Goal: Book appointment/travel/reservation

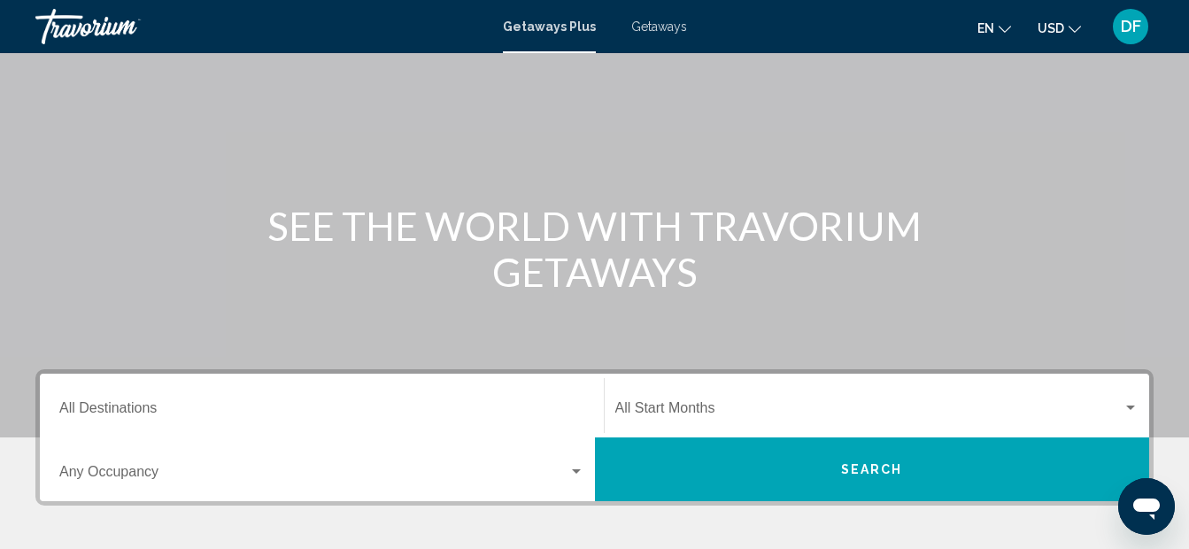
scroll to position [89, 0]
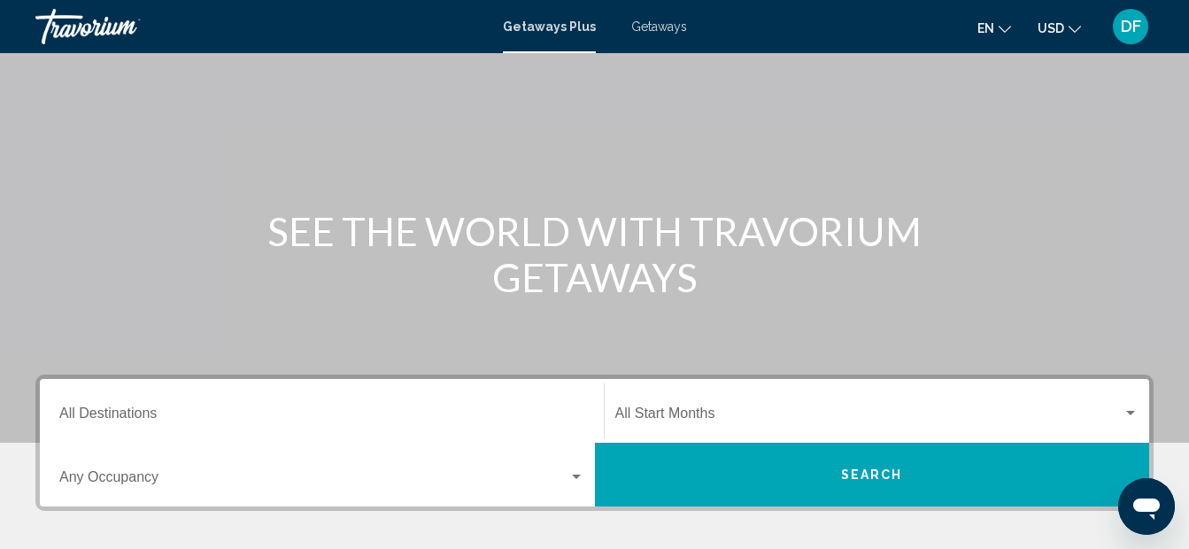
click at [664, 21] on span "Getaways" at bounding box center [659, 26] width 56 height 14
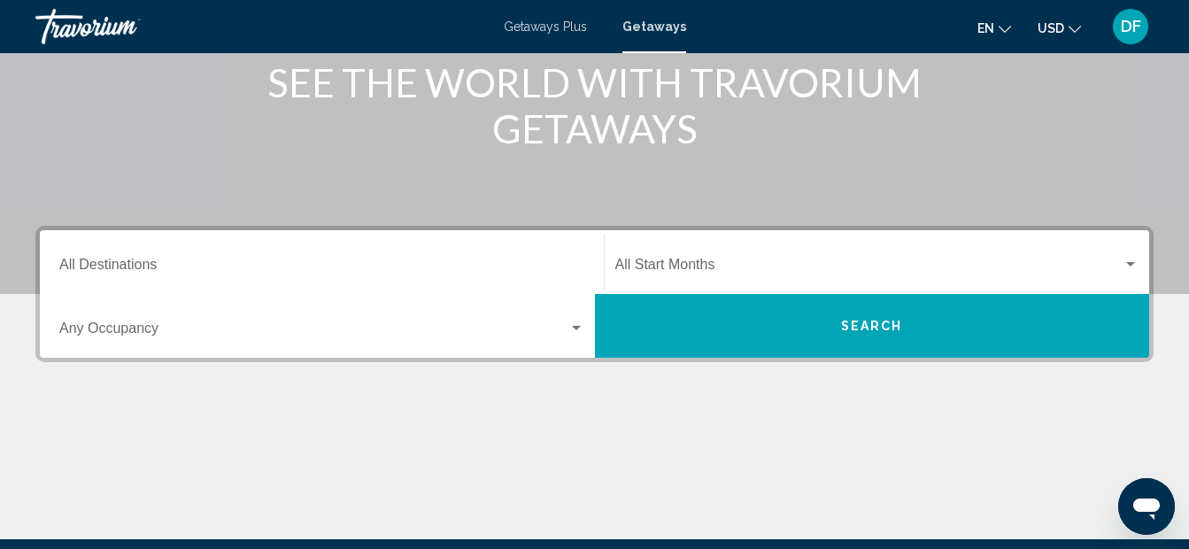
scroll to position [177, 0]
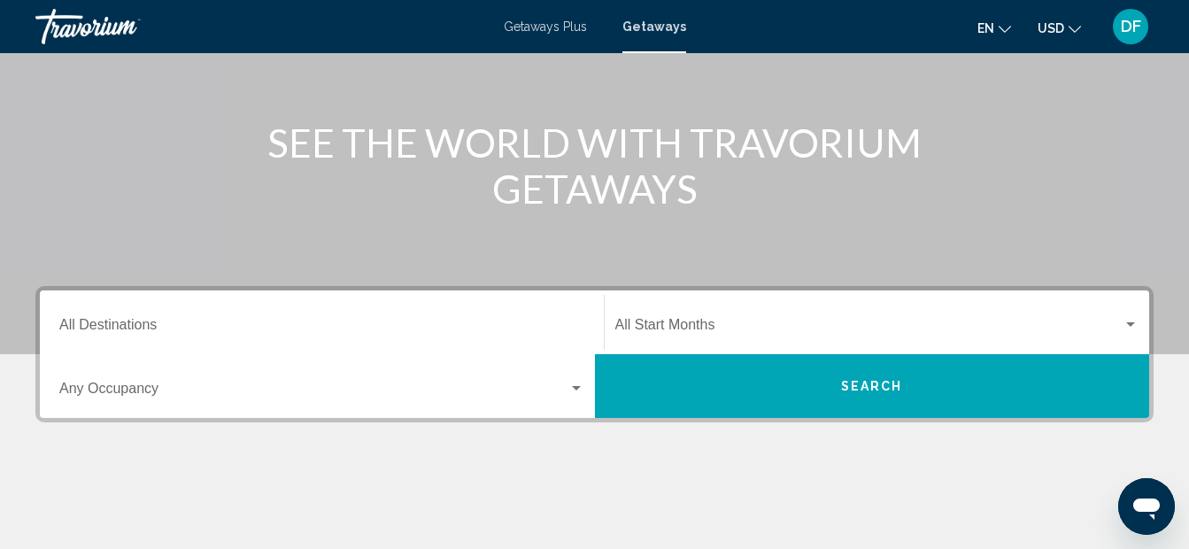
click at [176, 328] on input "Destination All Destinations" at bounding box center [321, 329] width 525 height 16
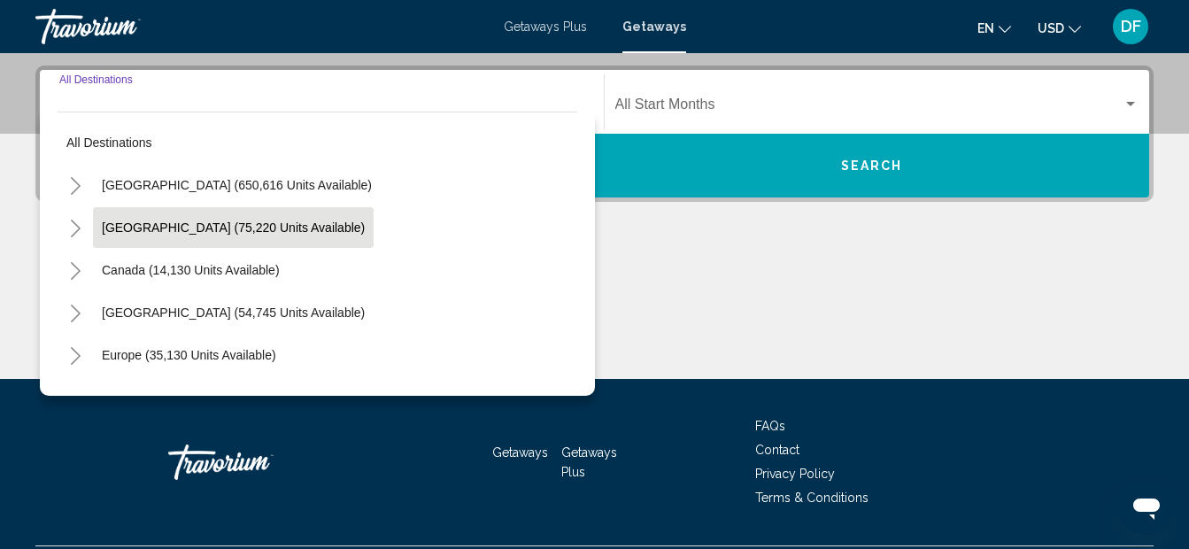
scroll to position [406, 0]
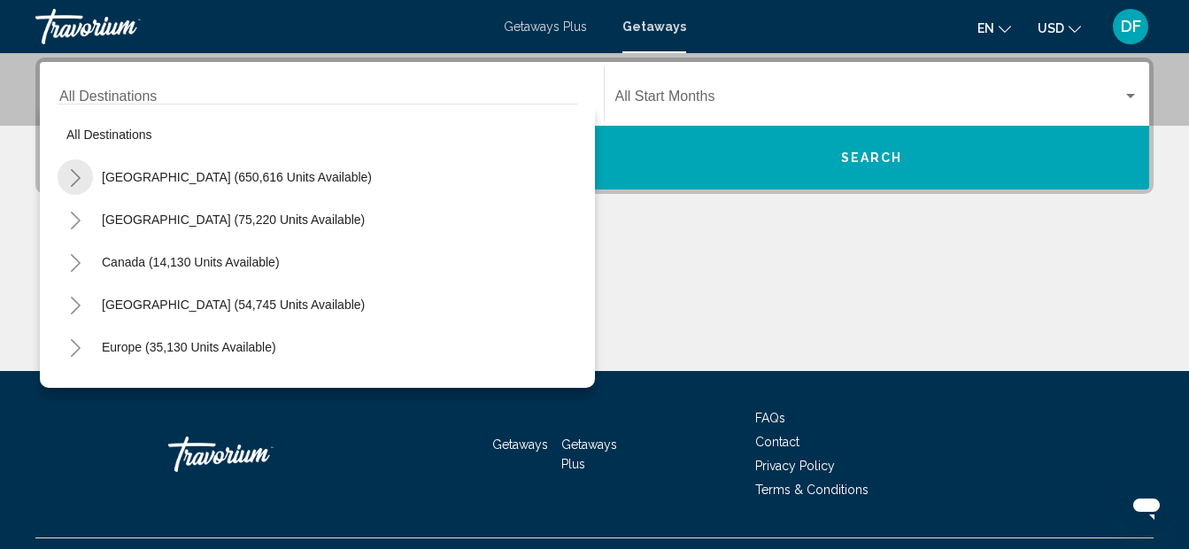
click at [73, 182] on icon "Toggle United States (650,616 units available)" at bounding box center [75, 178] width 13 height 18
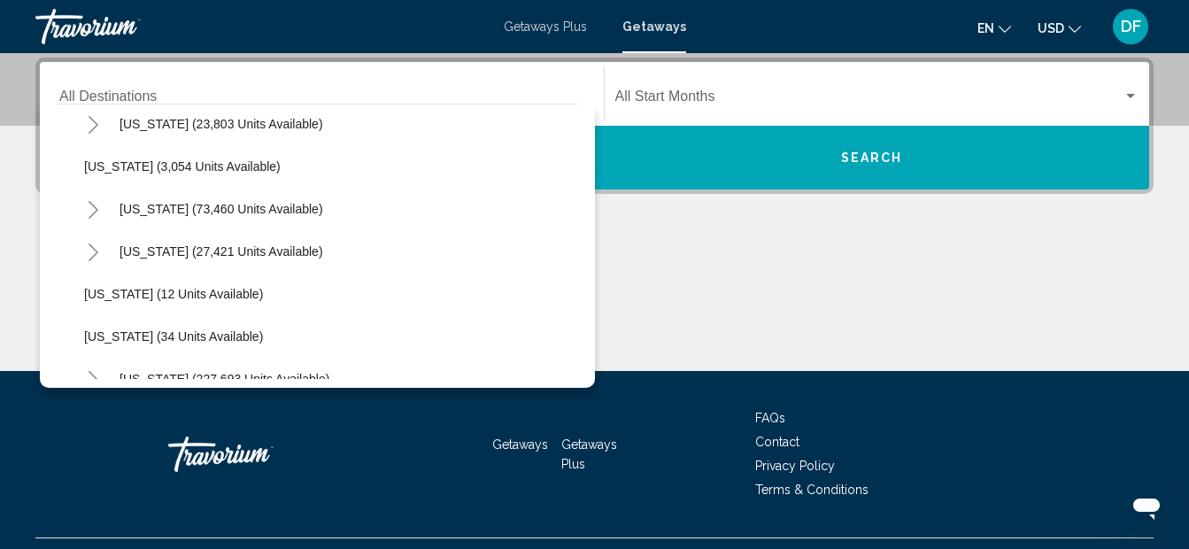
scroll to position [177, 0]
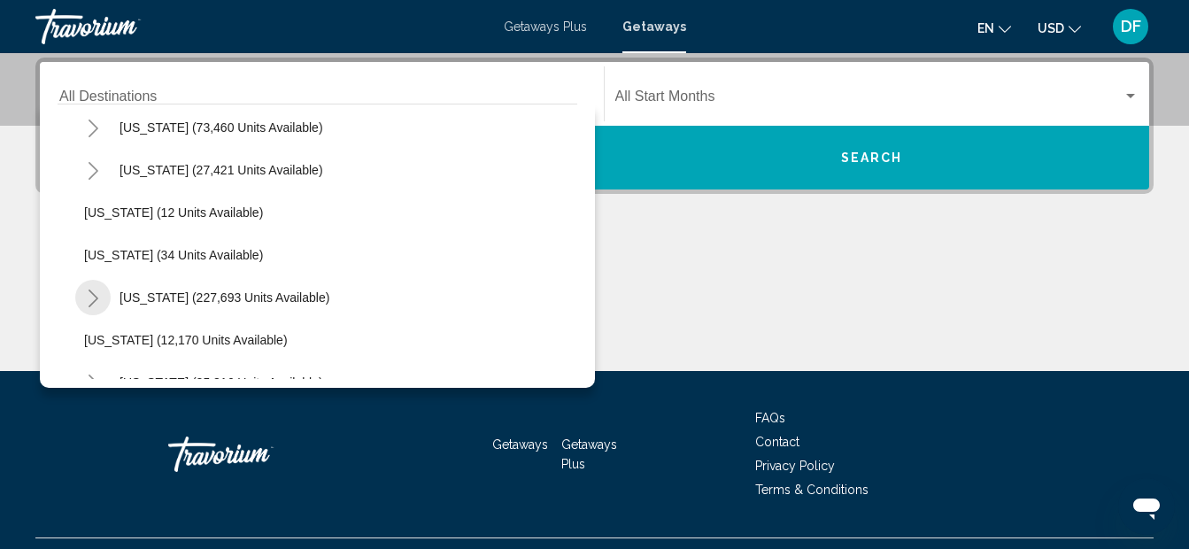
drag, startPoint x: 93, startPoint y: 297, endPoint x: 91, endPoint y: 282, distance: 15.2
click at [93, 295] on icon "Toggle Florida (227,693 units available)" at bounding box center [93, 299] width 13 height 18
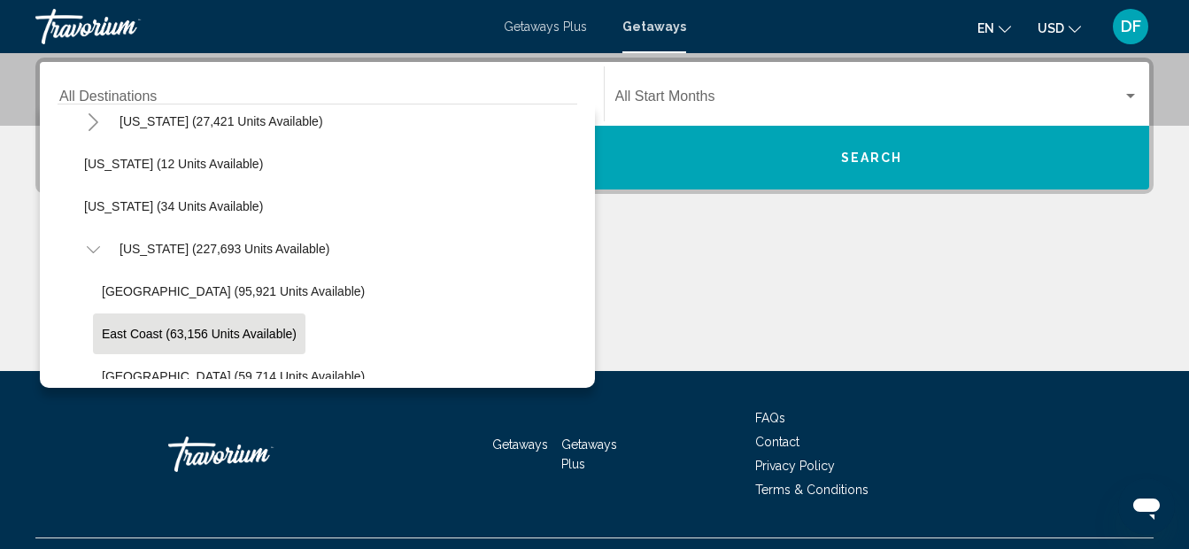
scroll to position [266, 0]
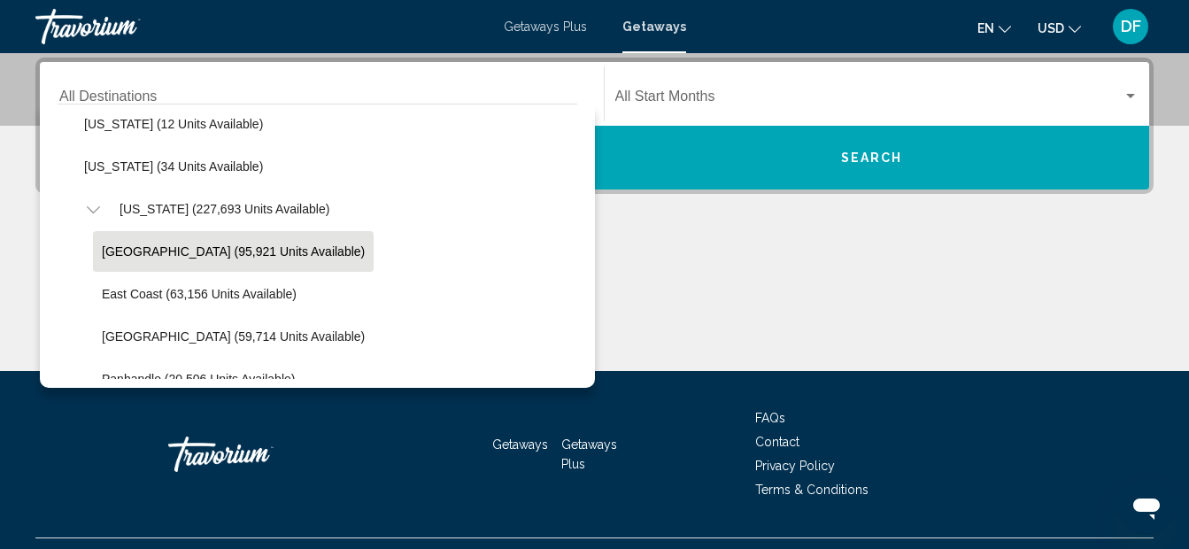
click at [132, 246] on span "[GEOGRAPHIC_DATA] (95,921 units available)" at bounding box center [233, 251] width 263 height 14
type input "**********"
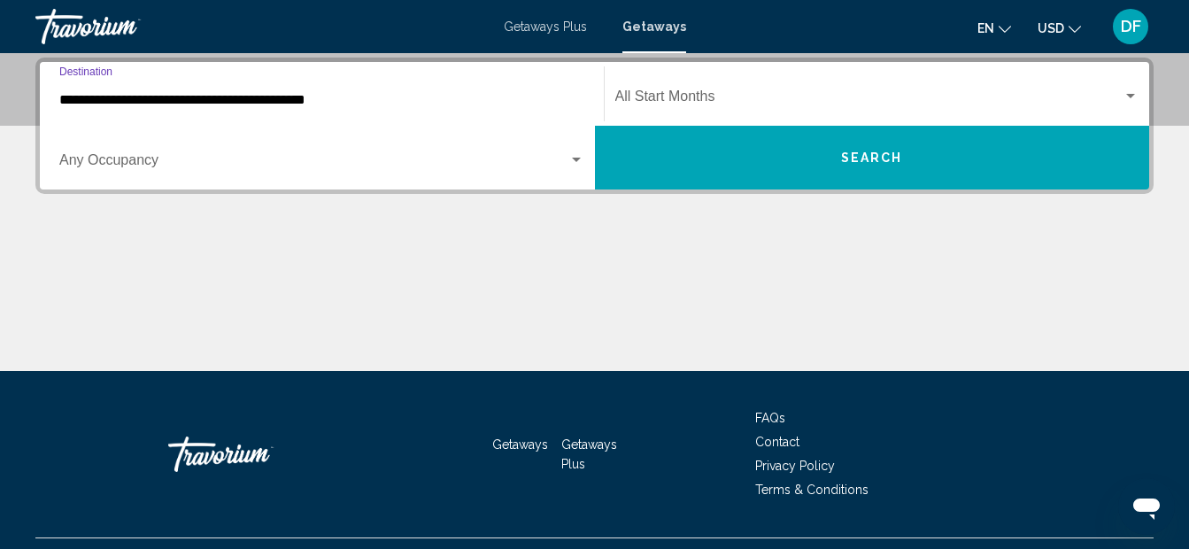
click at [1132, 92] on div "Search widget" at bounding box center [1131, 96] width 16 height 14
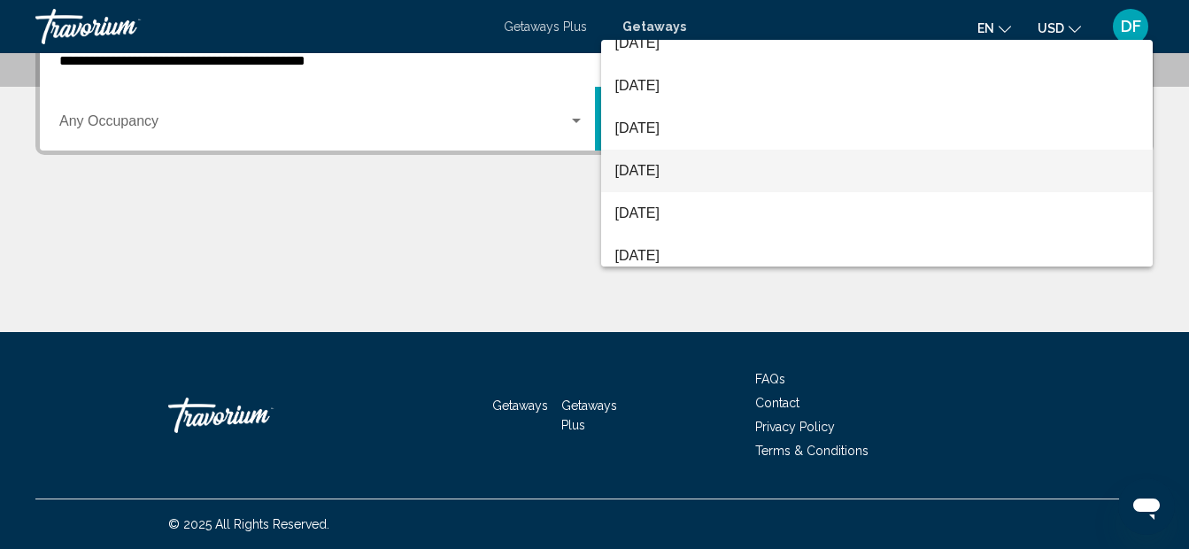
scroll to position [191, 0]
click at [686, 164] on span "[DATE]" at bounding box center [877, 167] width 524 height 43
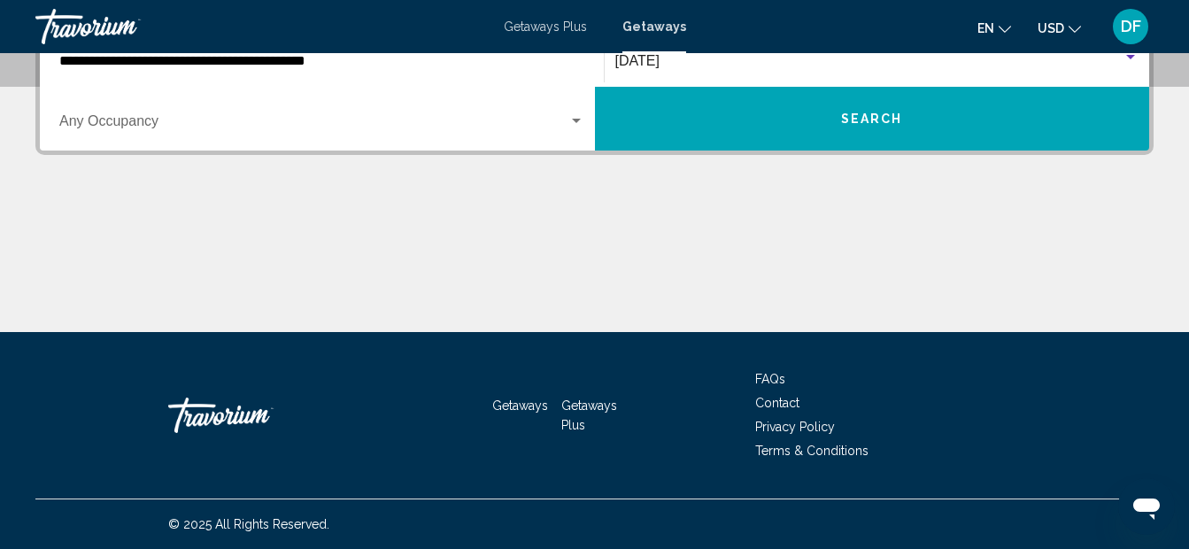
click at [846, 112] on span "Search" at bounding box center [872, 119] width 62 height 14
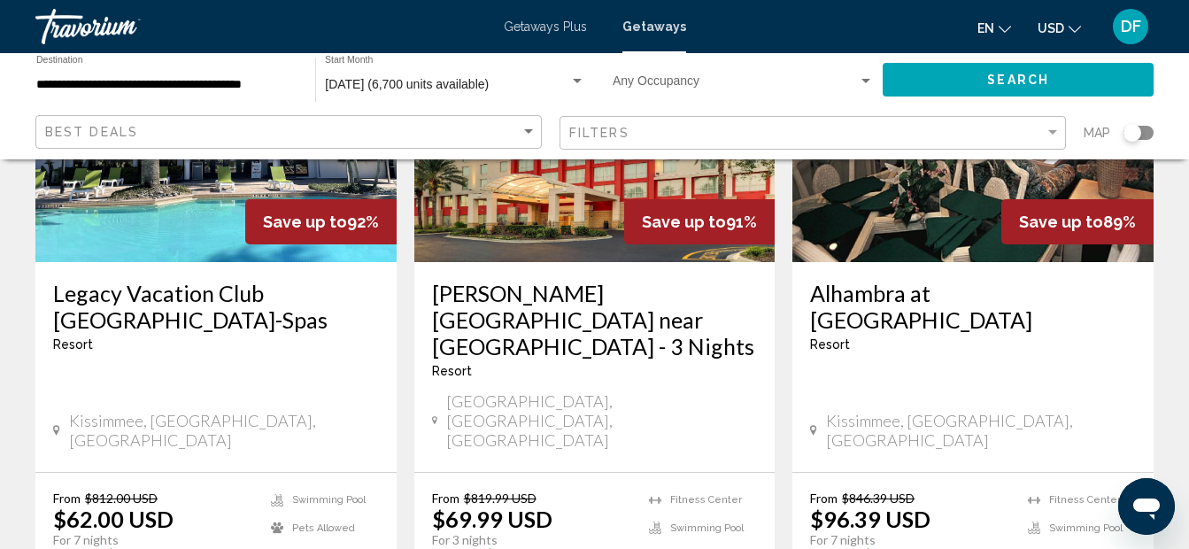
scroll to position [1682, 0]
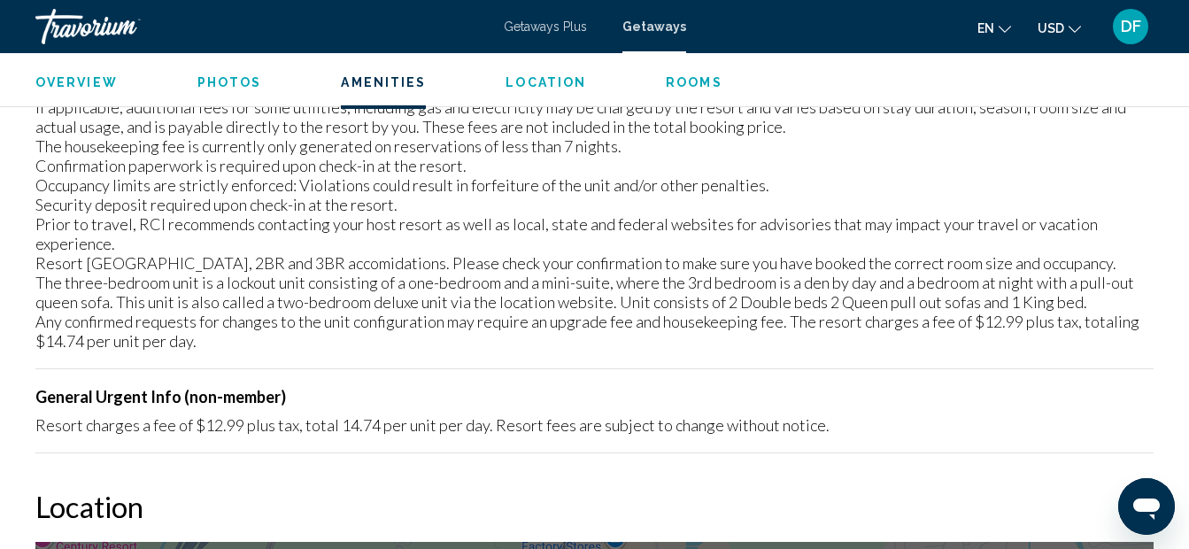
scroll to position [2236, 0]
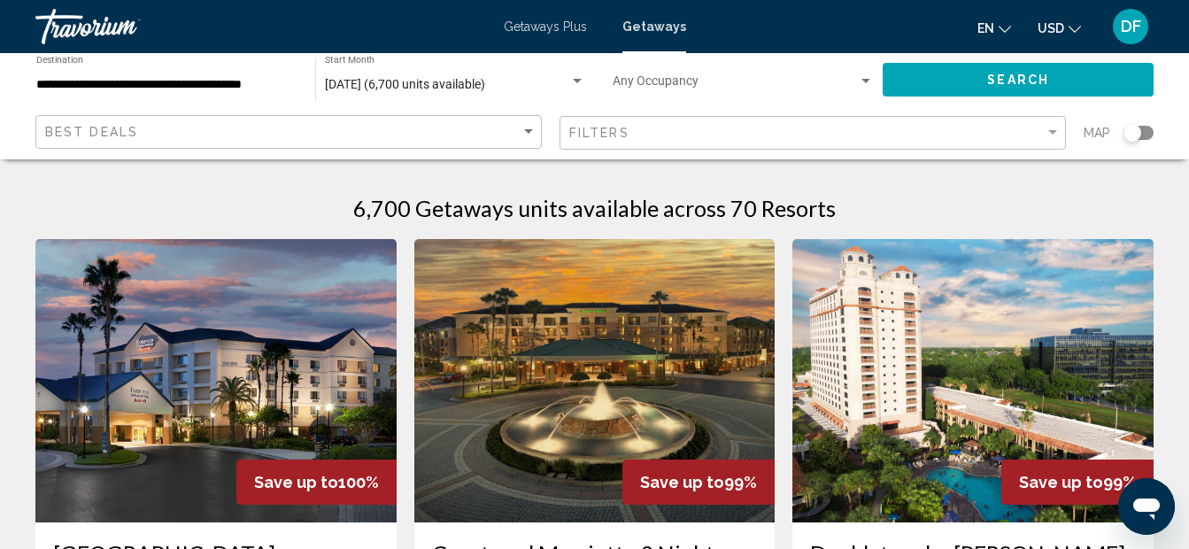
click at [485, 87] on span "[DATE] (6,700 units available)" at bounding box center [405, 84] width 160 height 14
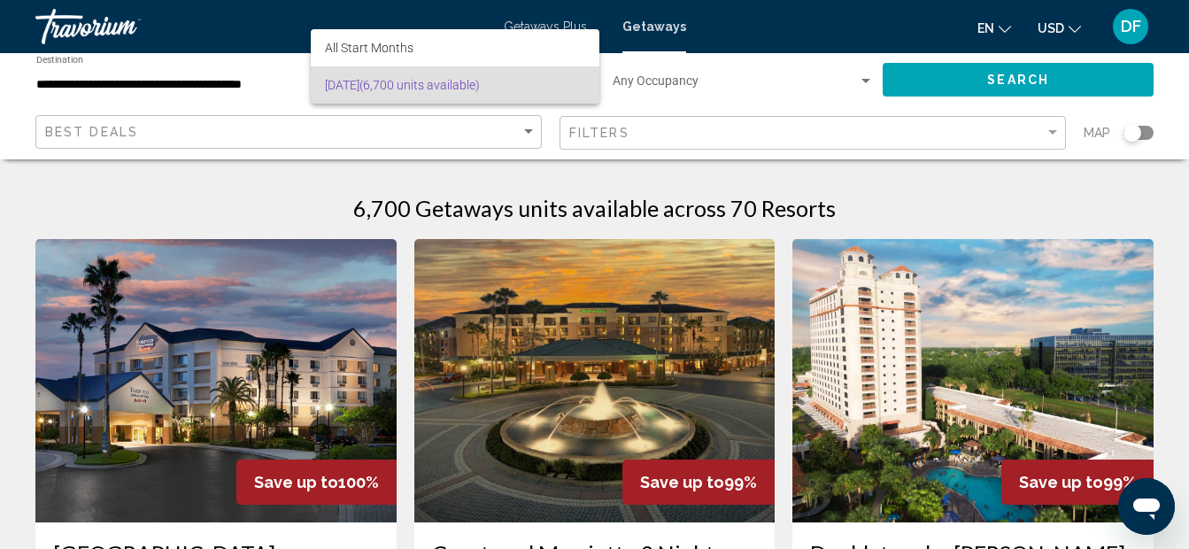
click at [604, 79] on div at bounding box center [594, 274] width 1189 height 549
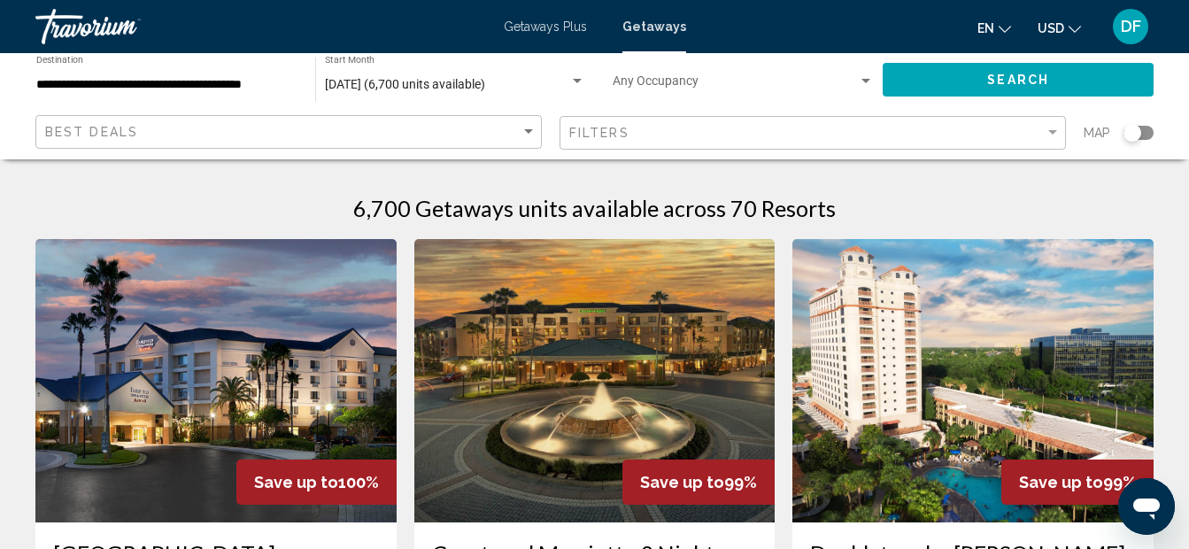
click at [580, 80] on div "Search widget" at bounding box center [577, 81] width 9 height 4
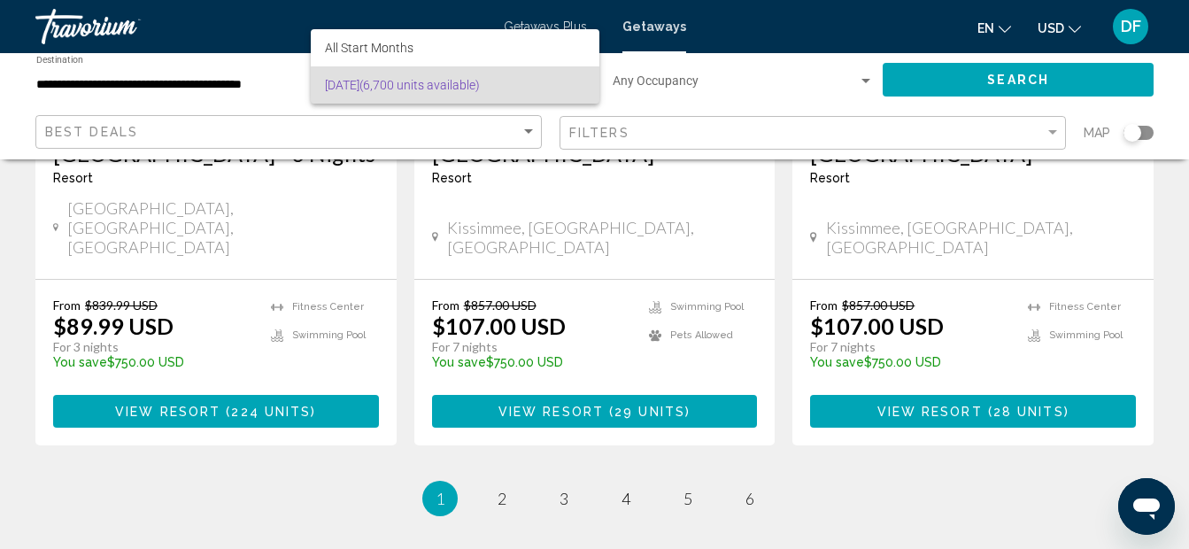
scroll to position [2524, 0]
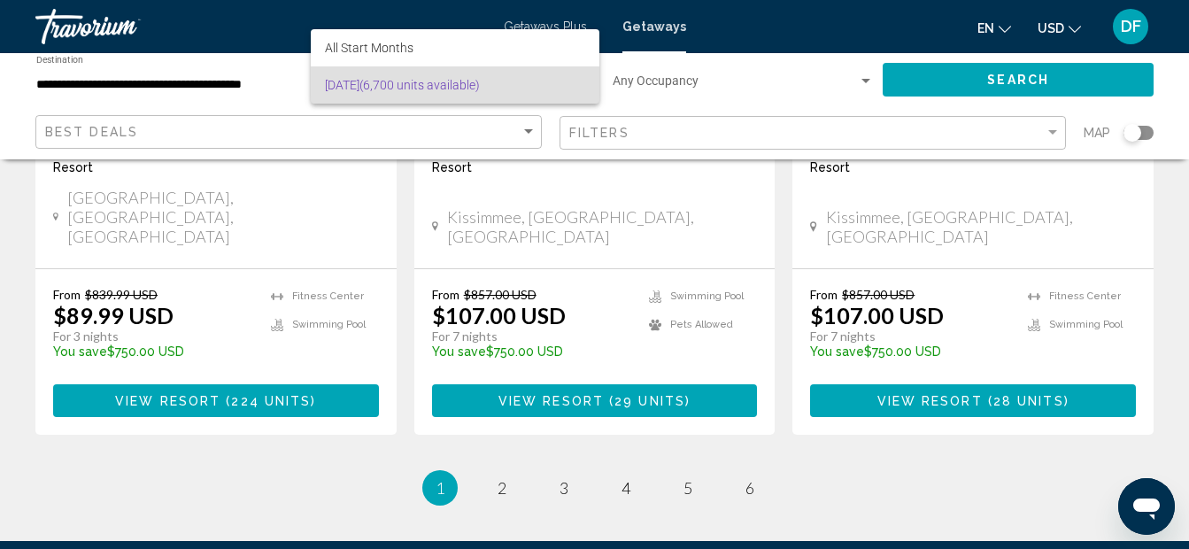
click at [563, 288] on div at bounding box center [594, 274] width 1189 height 549
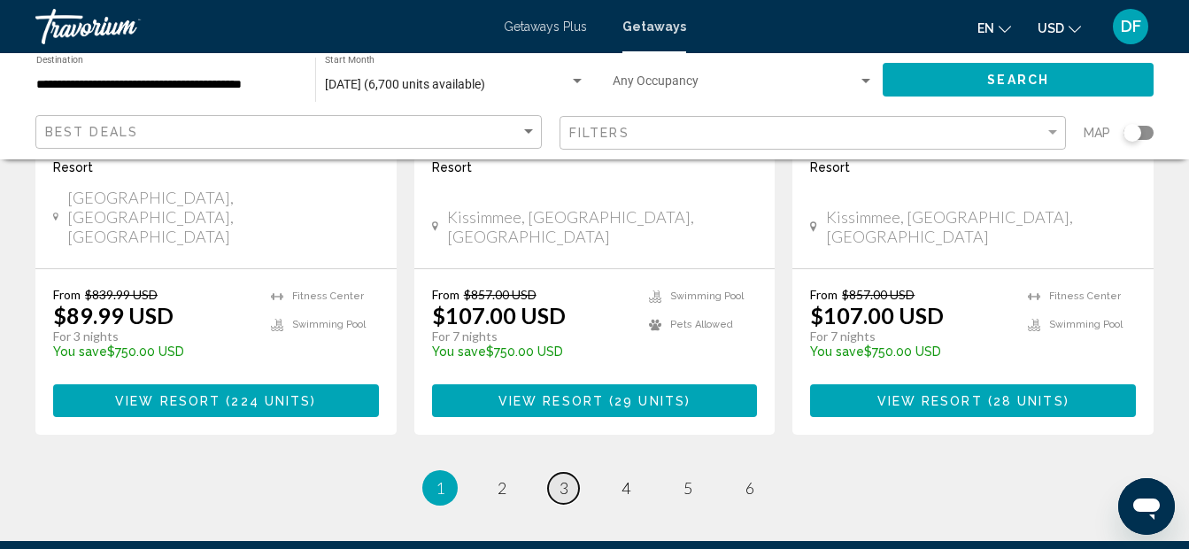
click at [563, 478] on span "3" at bounding box center [564, 487] width 9 height 19
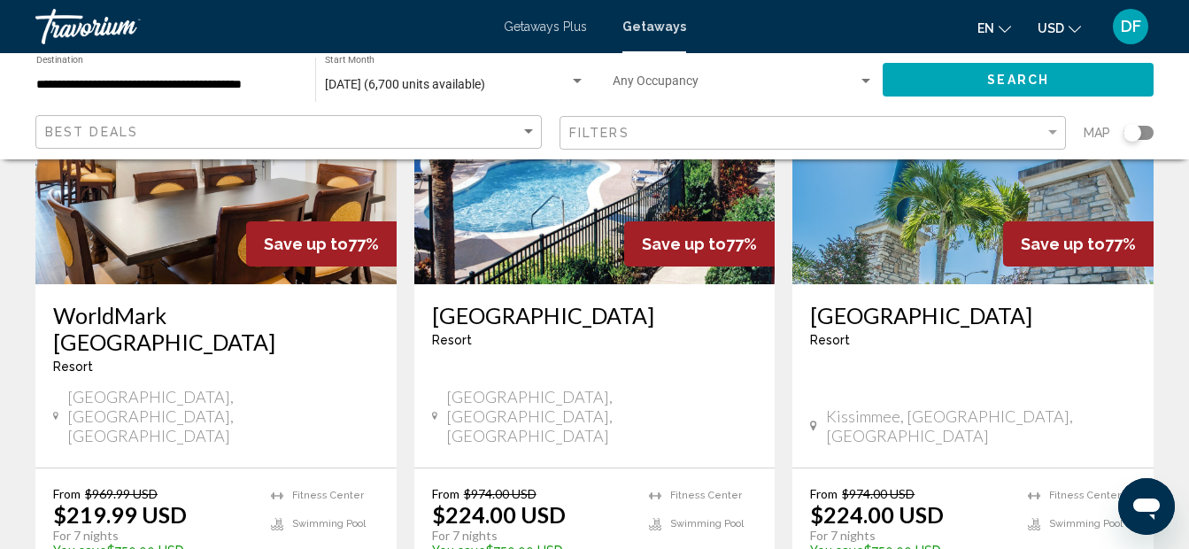
scroll to position [2302, 0]
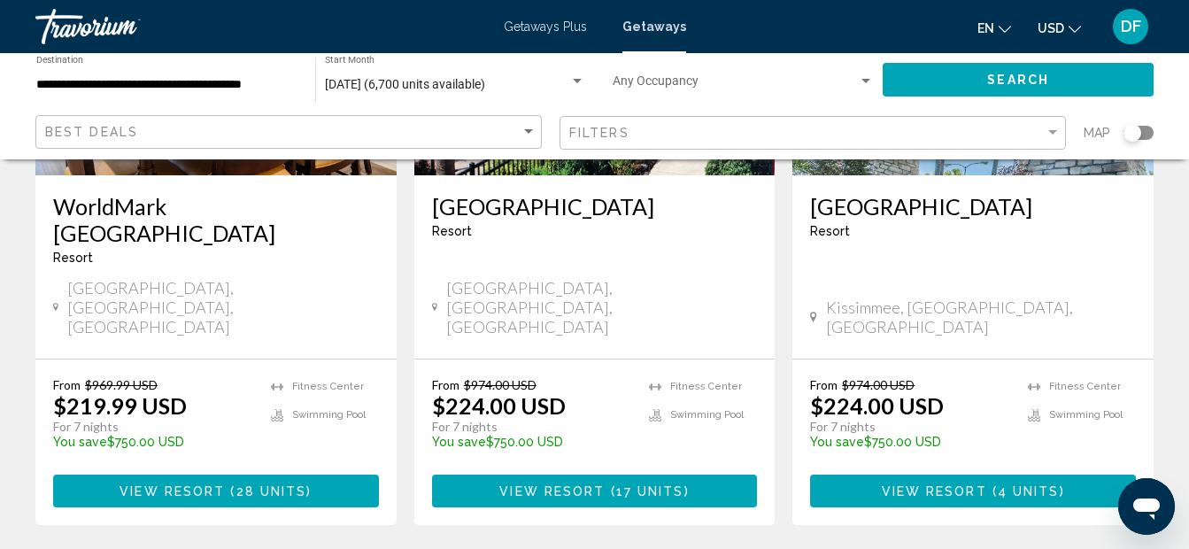
scroll to position [2409, 0]
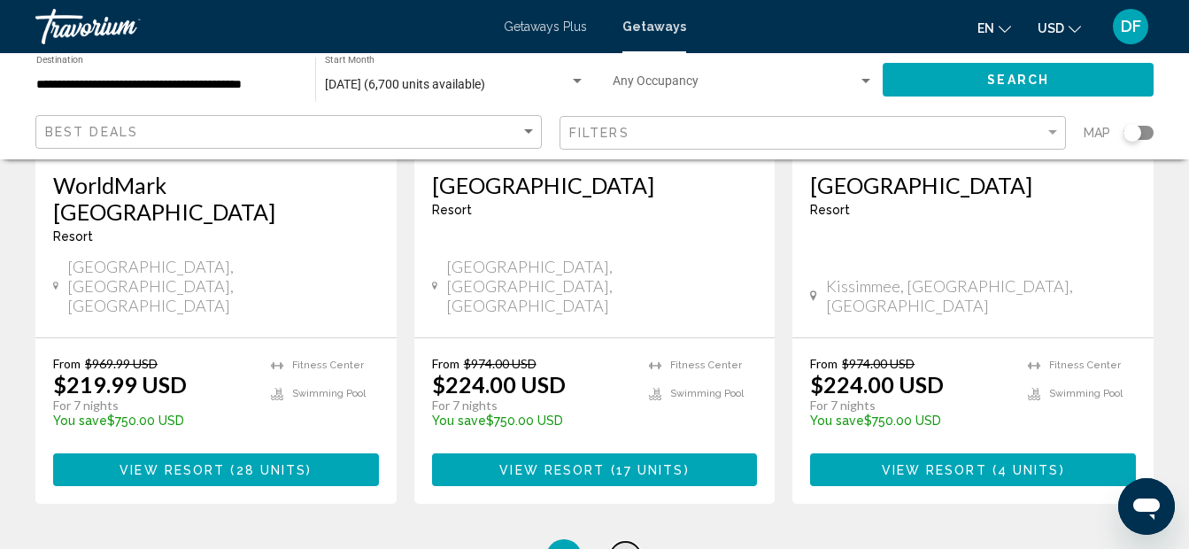
click at [632, 542] on link "page 4" at bounding box center [625, 557] width 31 height 31
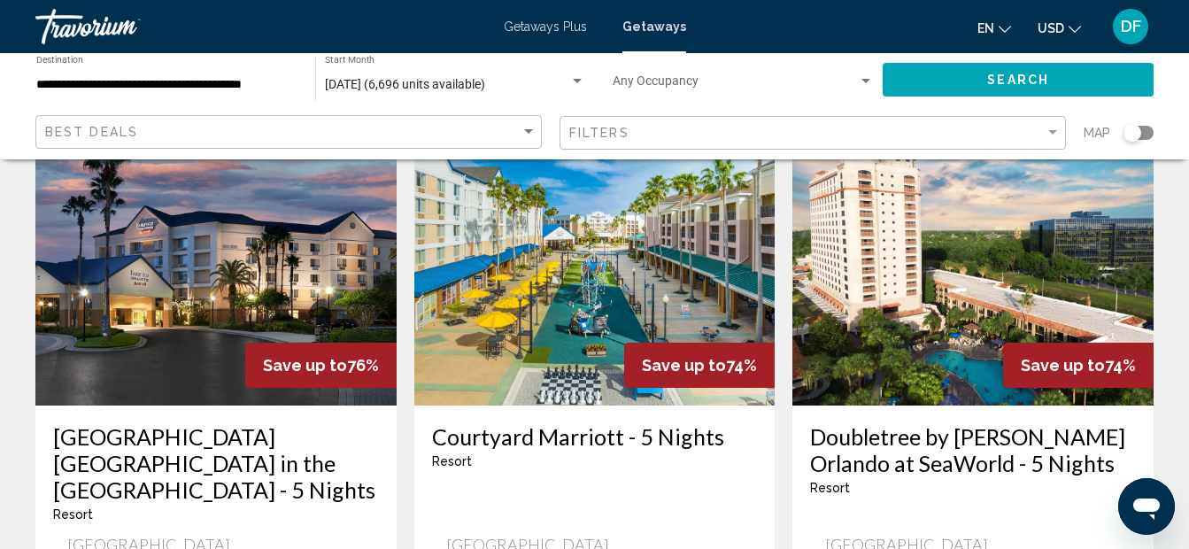
scroll to position [797, 0]
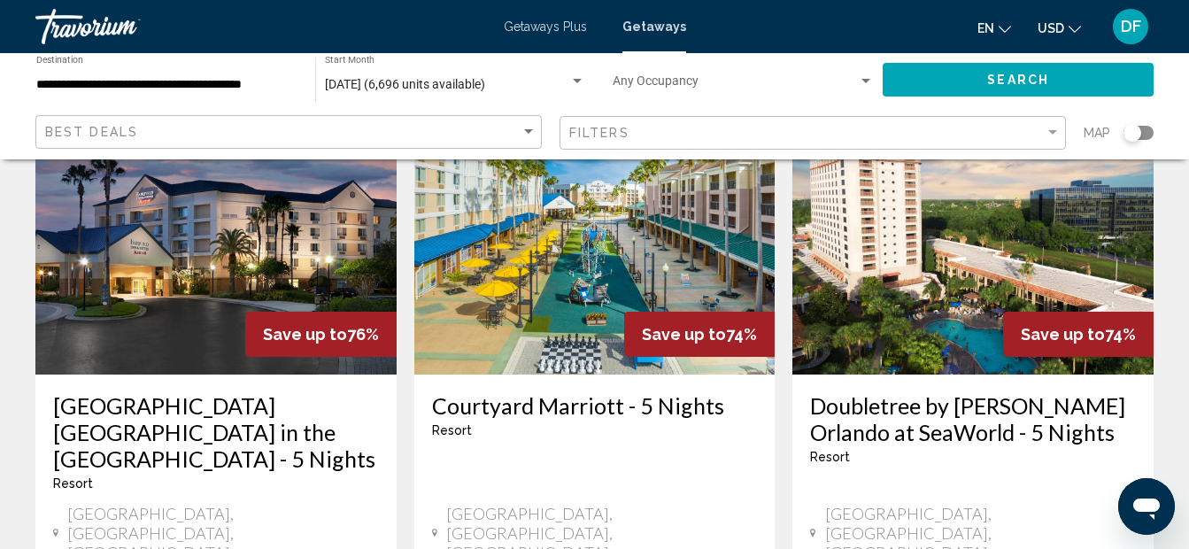
click at [630, 264] on img "Main content" at bounding box center [594, 232] width 361 height 283
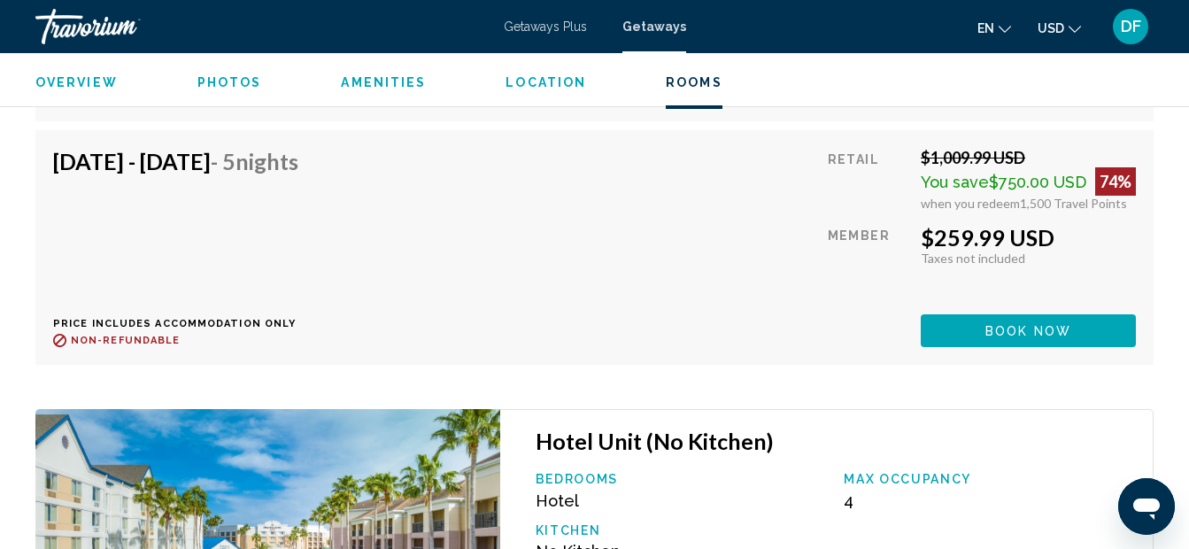
scroll to position [9762, 0]
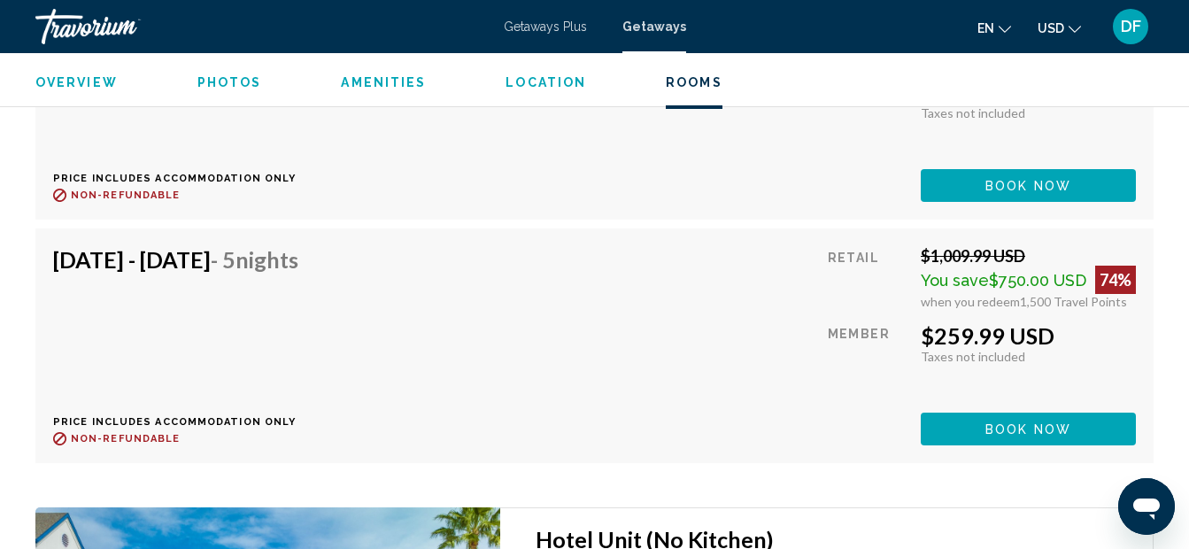
click at [235, 88] on span "Photos" at bounding box center [229, 82] width 65 height 14
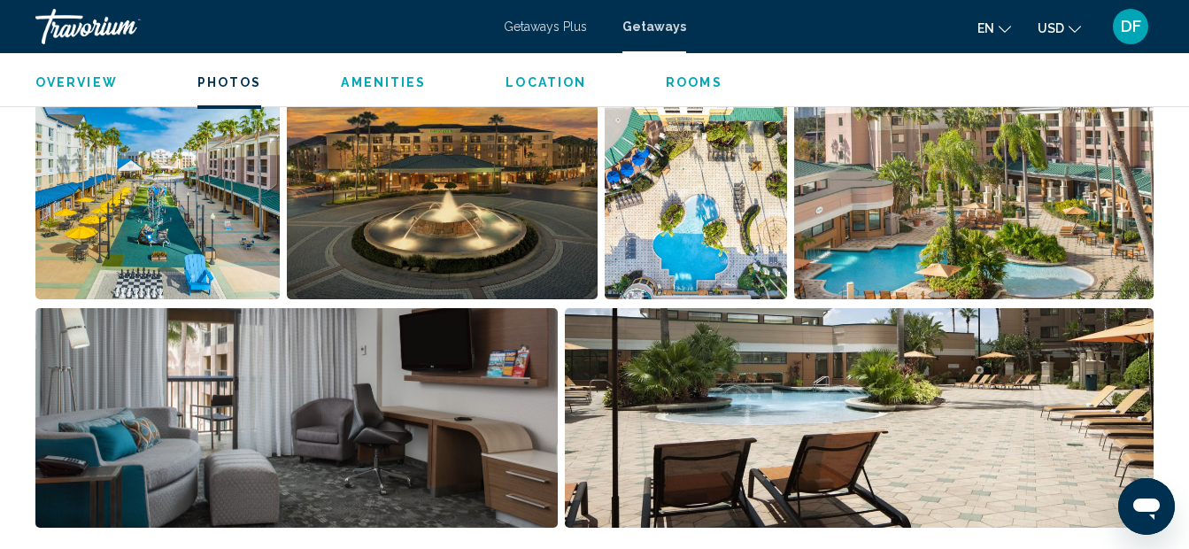
scroll to position [1114, 0]
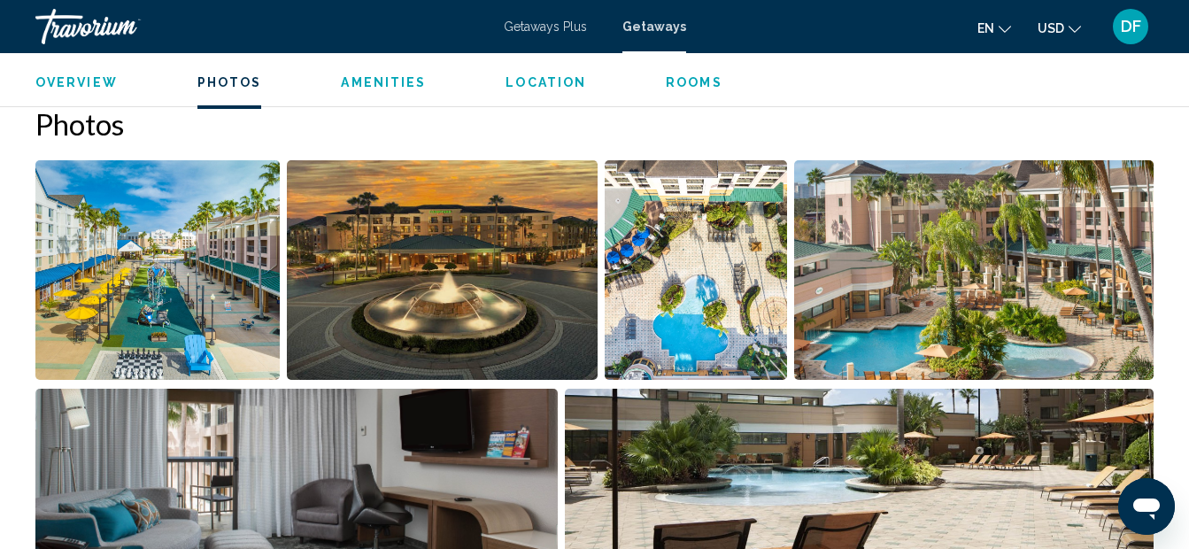
click at [973, 306] on img "Open full-screen image slider" at bounding box center [974, 270] width 360 height 220
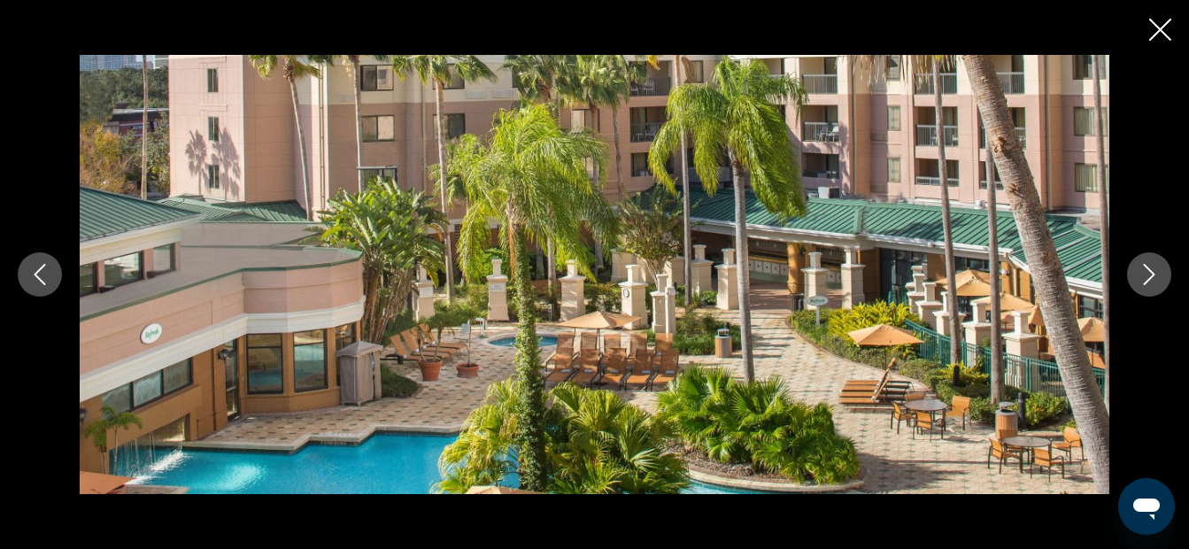
click at [1154, 279] on icon "Next image" at bounding box center [1149, 274] width 21 height 21
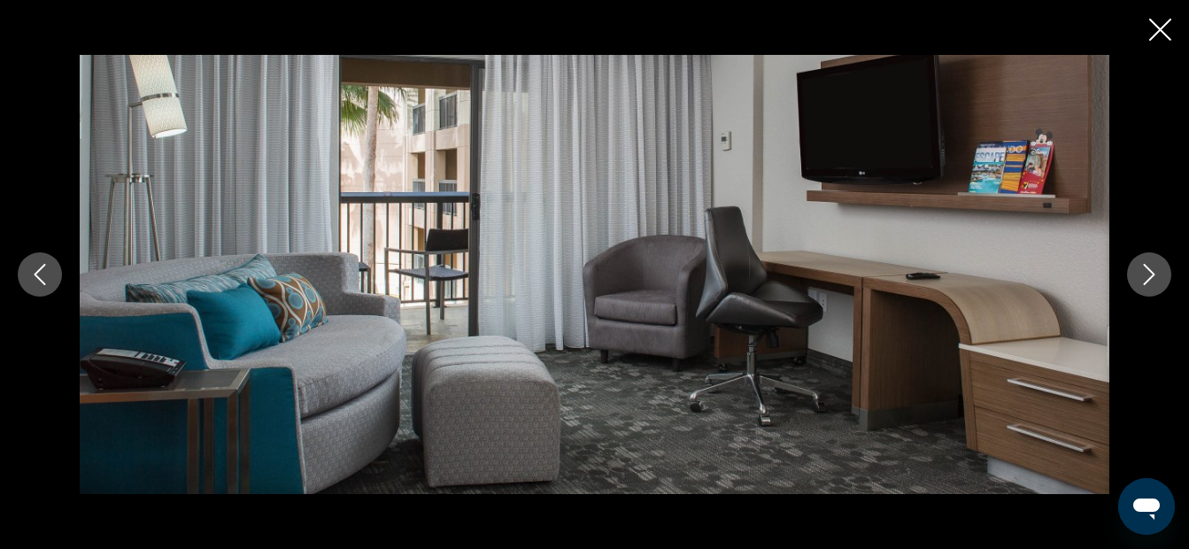
click at [1151, 277] on icon "Next image" at bounding box center [1150, 274] width 12 height 21
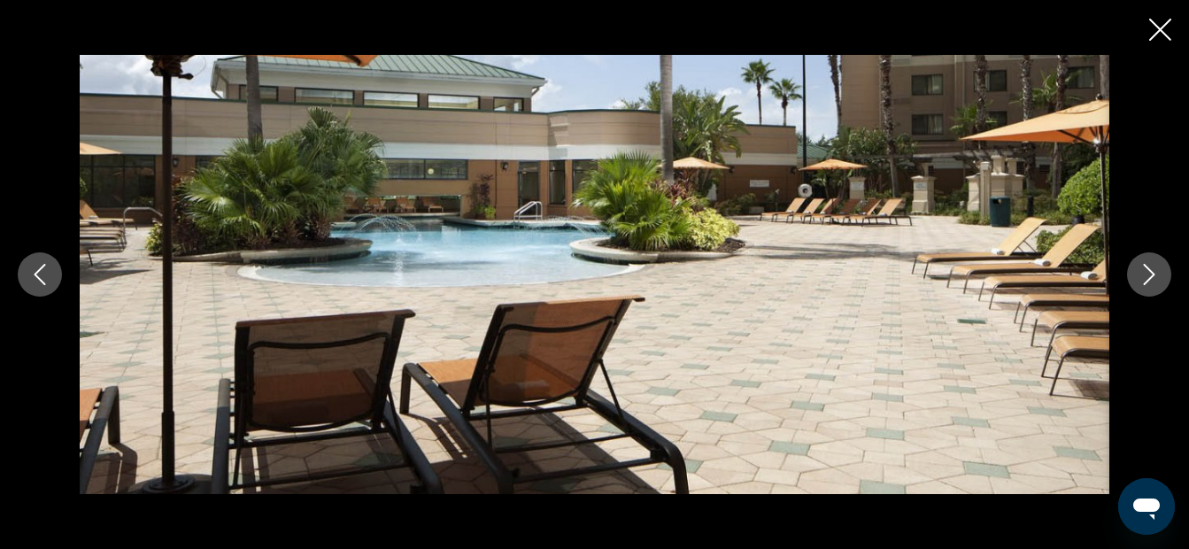
click at [1150, 277] on icon "Next image" at bounding box center [1149, 274] width 21 height 21
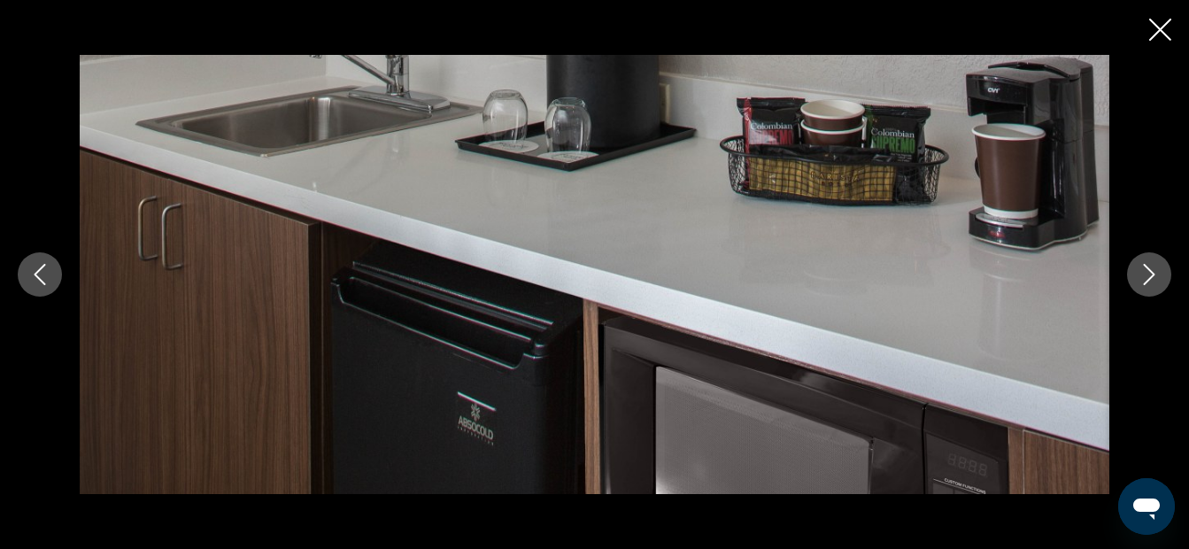
click at [1150, 276] on icon "Next image" at bounding box center [1149, 274] width 21 height 21
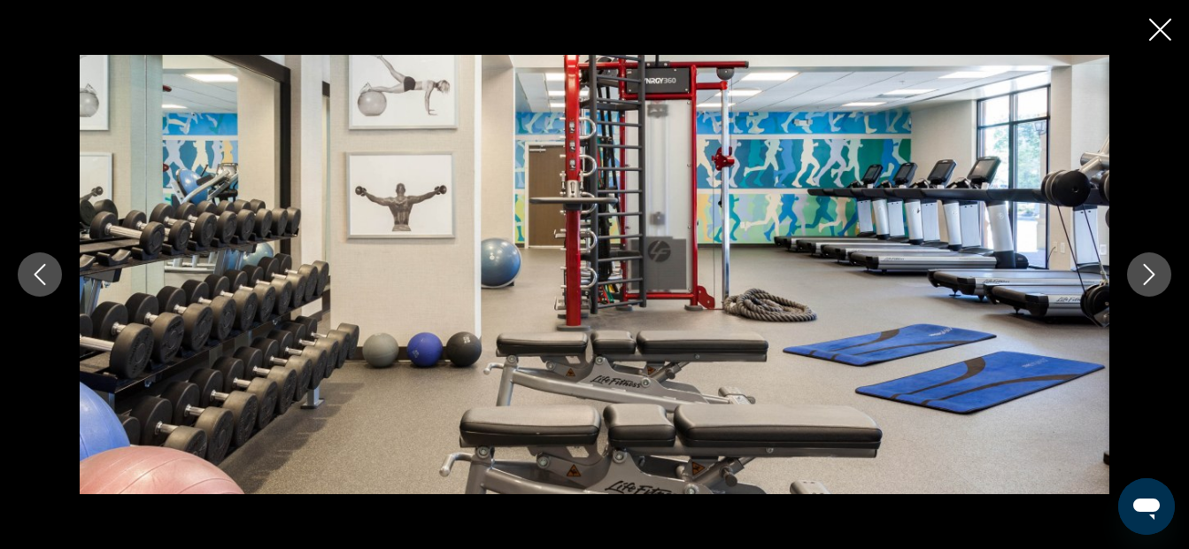
click at [1150, 276] on icon "Next image" at bounding box center [1149, 274] width 21 height 21
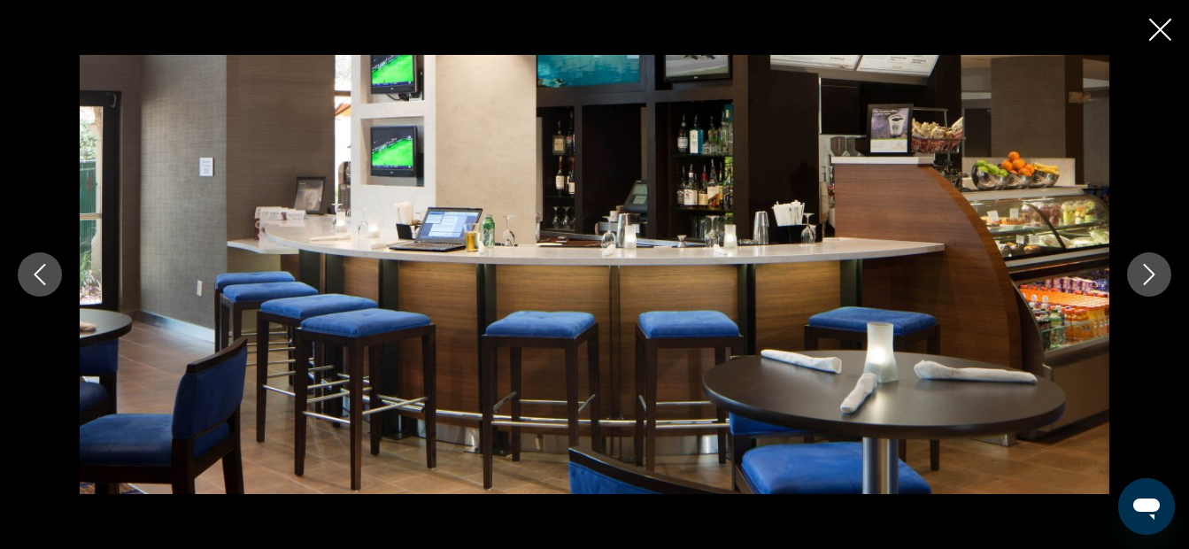
click at [1150, 276] on icon "Next image" at bounding box center [1149, 274] width 21 height 21
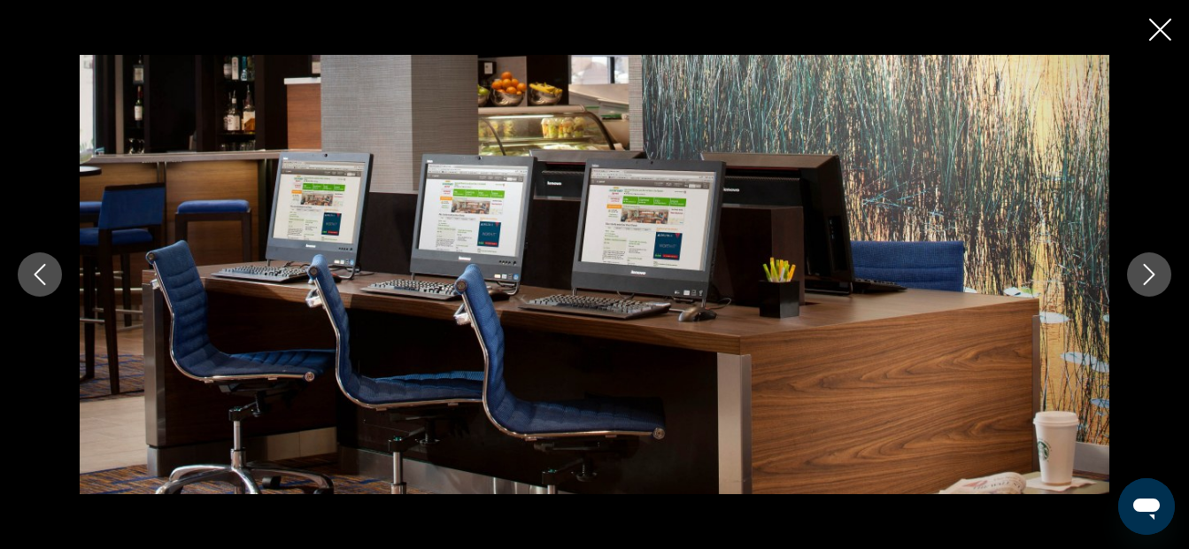
click at [1150, 276] on icon "Next image" at bounding box center [1149, 274] width 21 height 21
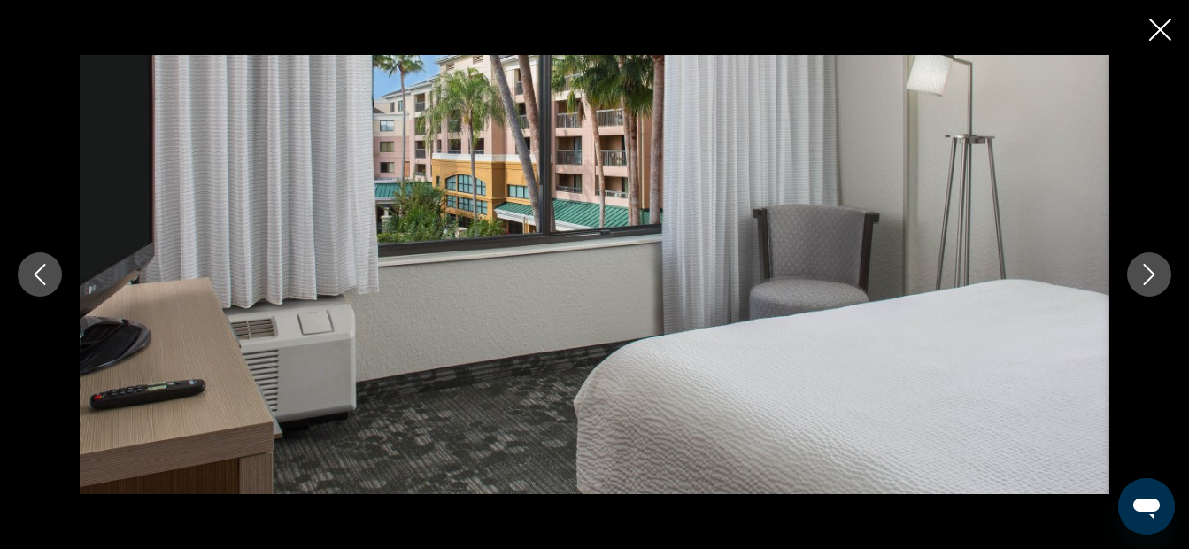
click at [1150, 276] on icon "Next image" at bounding box center [1149, 274] width 21 height 21
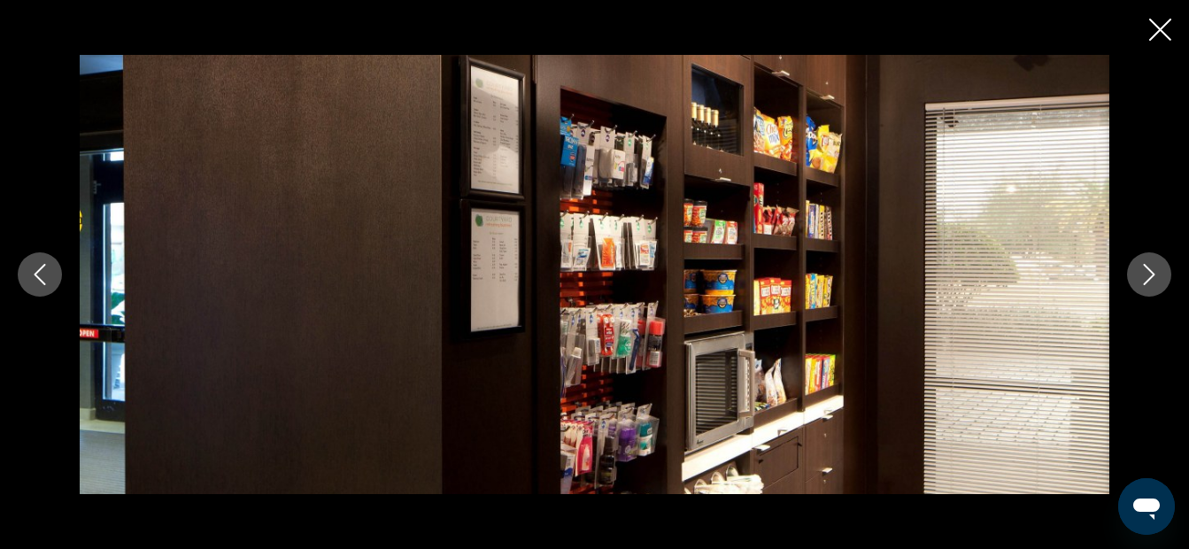
click at [1150, 276] on icon "Next image" at bounding box center [1149, 274] width 21 height 21
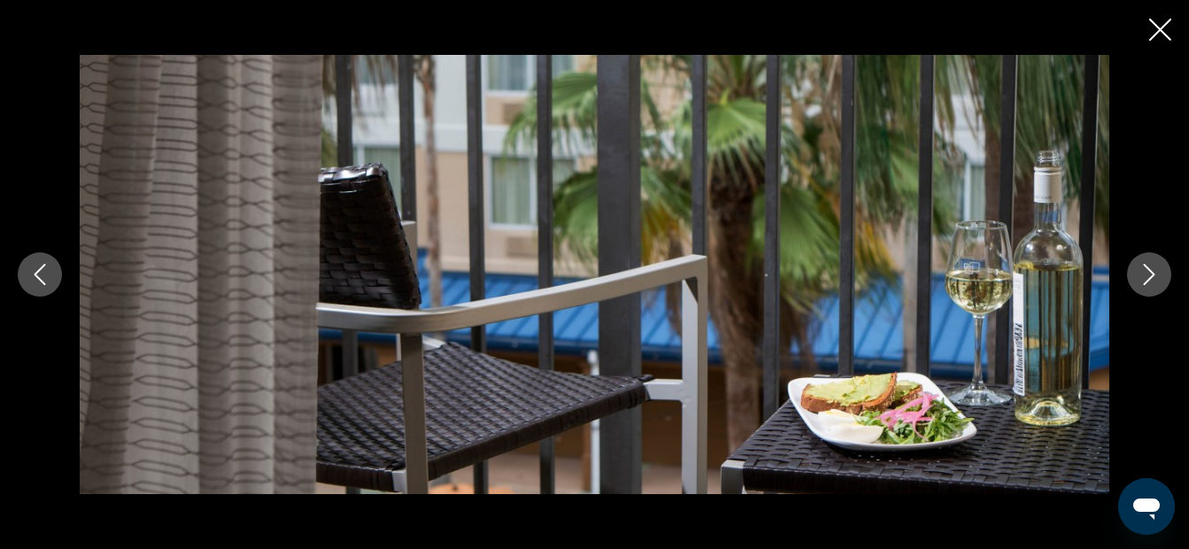
click at [1150, 276] on icon "Next image" at bounding box center [1149, 274] width 21 height 21
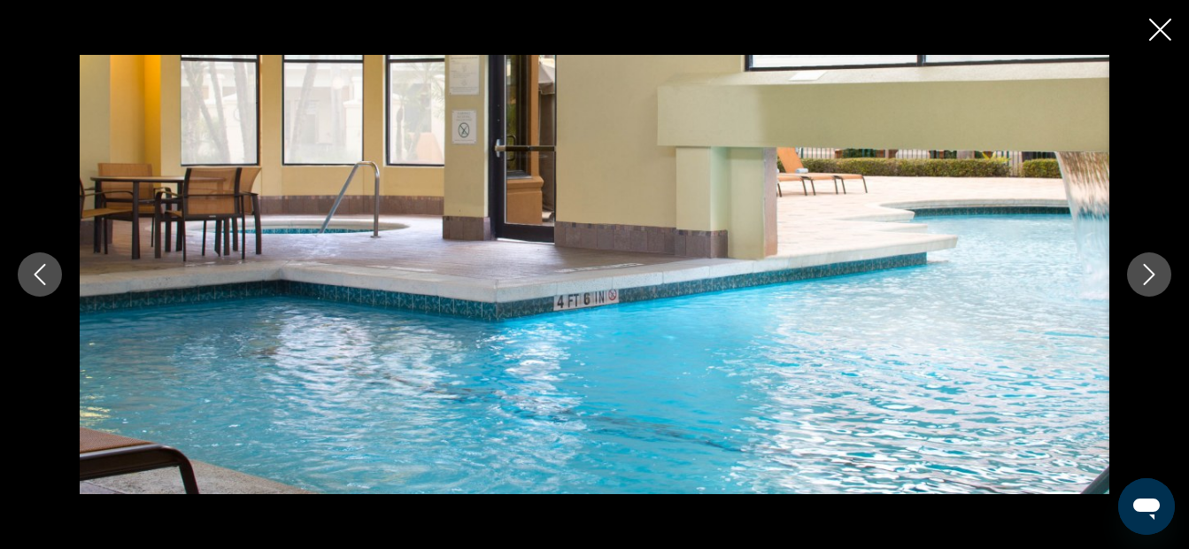
click at [1150, 276] on icon "Next image" at bounding box center [1149, 274] width 21 height 21
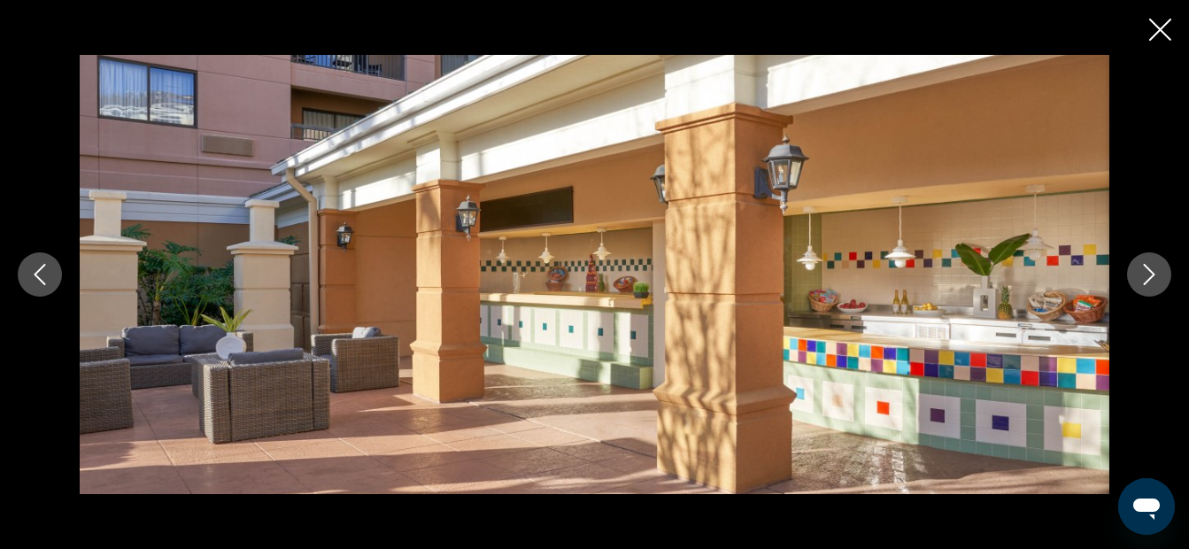
click at [43, 275] on icon "Previous image" at bounding box center [39, 274] width 21 height 21
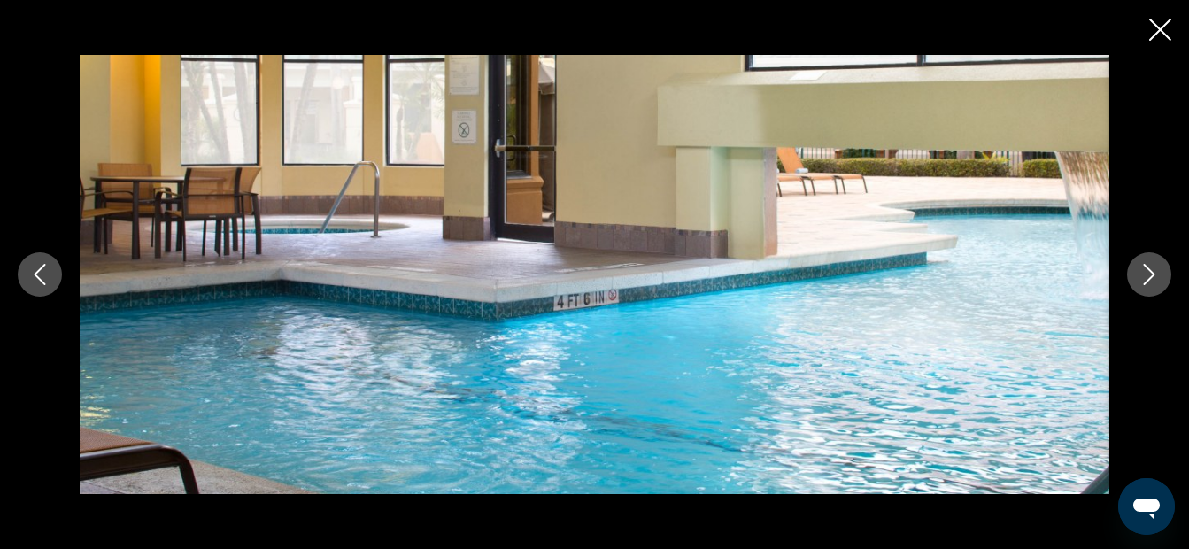
click at [43, 273] on icon "Previous image" at bounding box center [39, 274] width 21 height 21
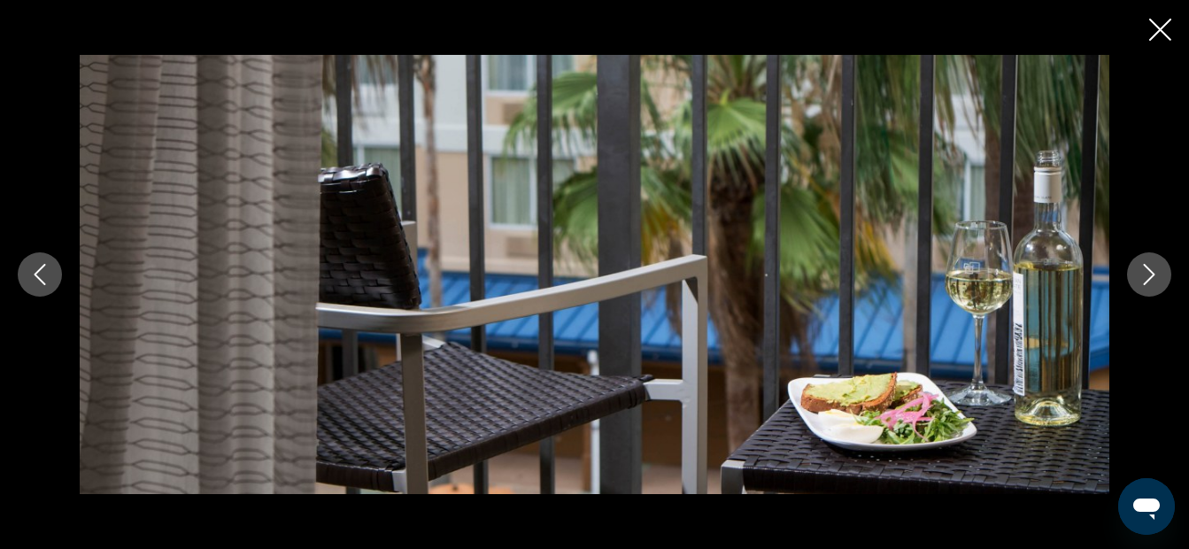
click at [1163, 26] on icon "Close slideshow" at bounding box center [1160, 30] width 22 height 22
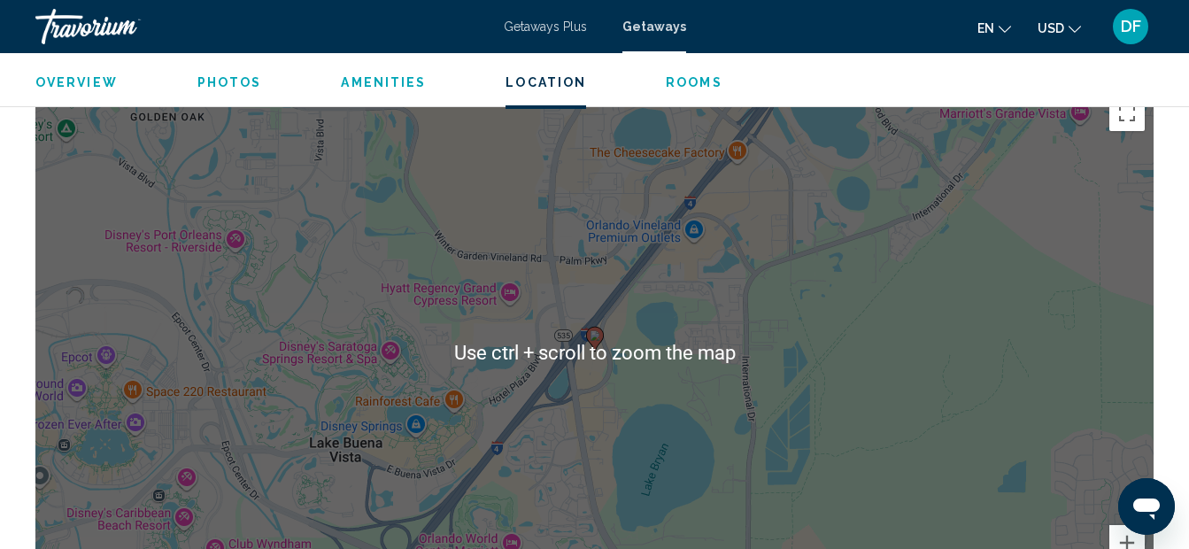
scroll to position [2177, 0]
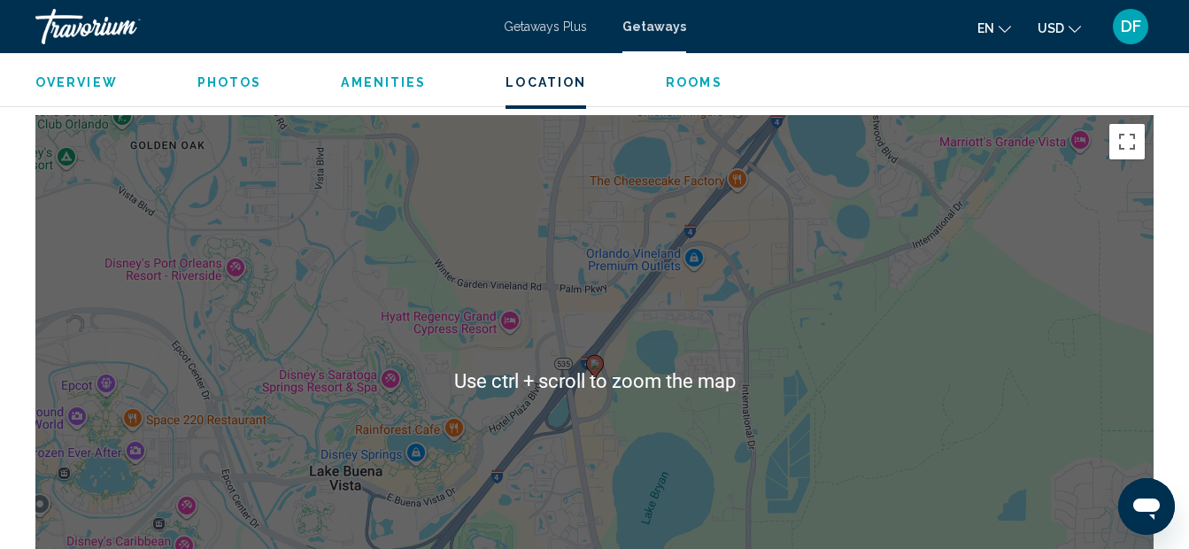
click at [486, 280] on div "To activate drag with keyboard, press Alt + Enter. Once in keyboard drag state,…" at bounding box center [594, 380] width 1118 height 531
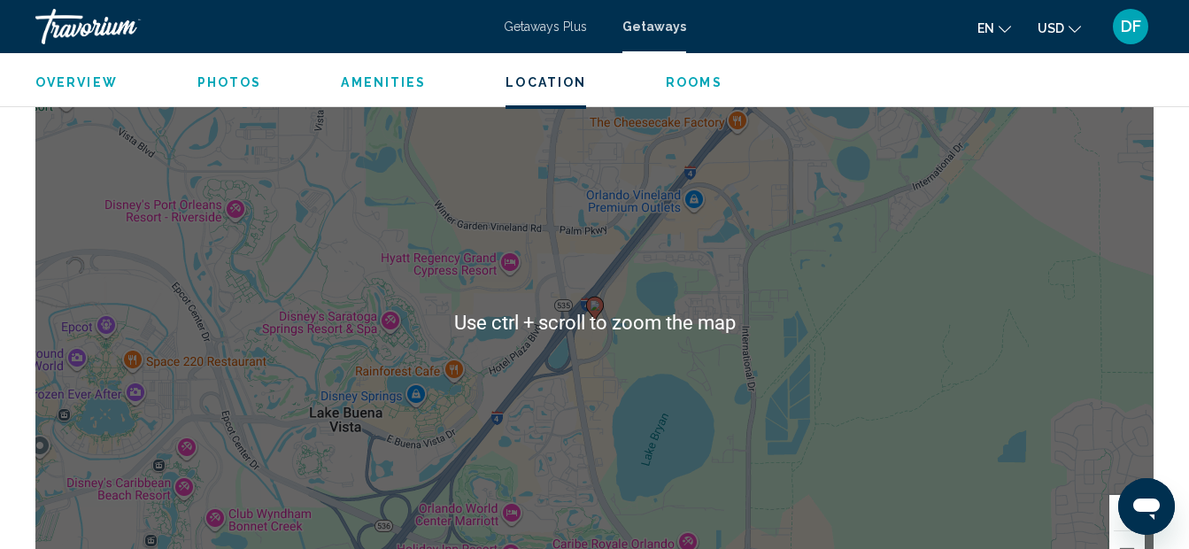
scroll to position [2265, 0]
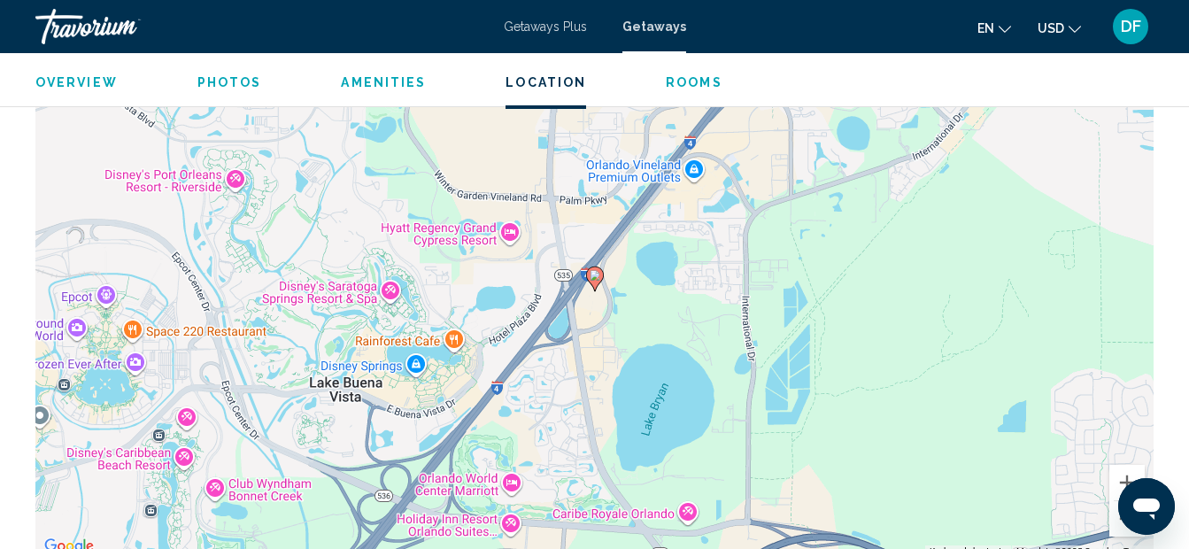
click at [606, 291] on div "To activate drag with keyboard, press Alt + Enter. Once in keyboard drag state,…" at bounding box center [594, 292] width 1118 height 531
